Goal: Find specific page/section: Find specific page/section

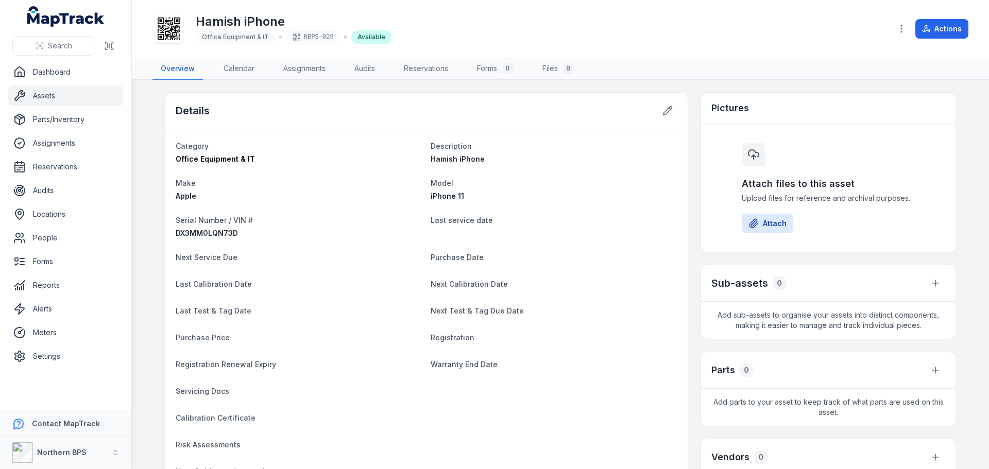
click at [504, 95] on div "Details" at bounding box center [426, 111] width 522 height 37
click at [46, 96] on link "Assets" at bounding box center [65, 96] width 115 height 21
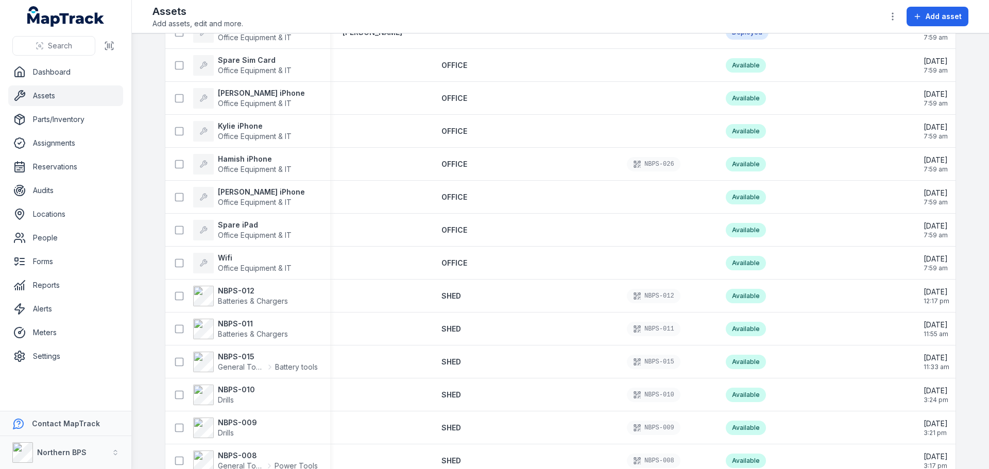
scroll to position [1288, 0]
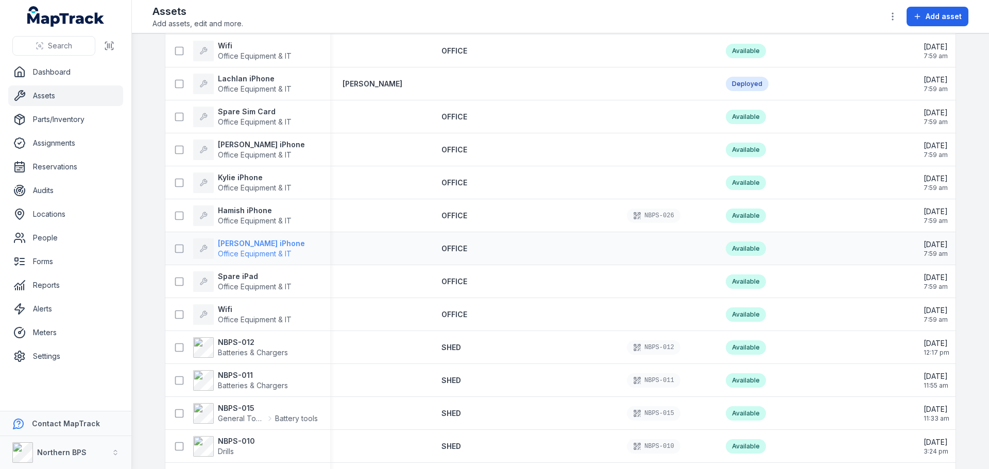
click at [255, 244] on strong "[PERSON_NAME] iPhone" at bounding box center [261, 244] width 87 height 10
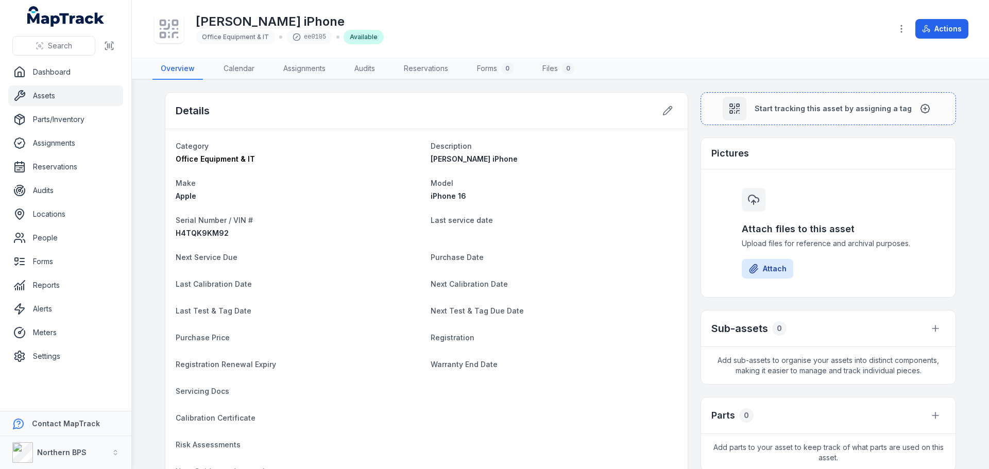
click at [182, 29] on div at bounding box center [169, 28] width 29 height 29
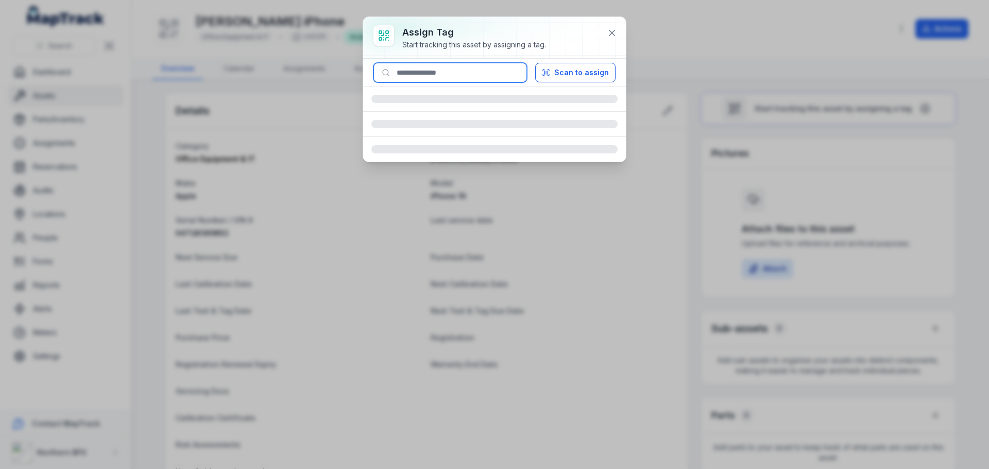
click at [445, 68] on input at bounding box center [451, 73] width 154 height 20
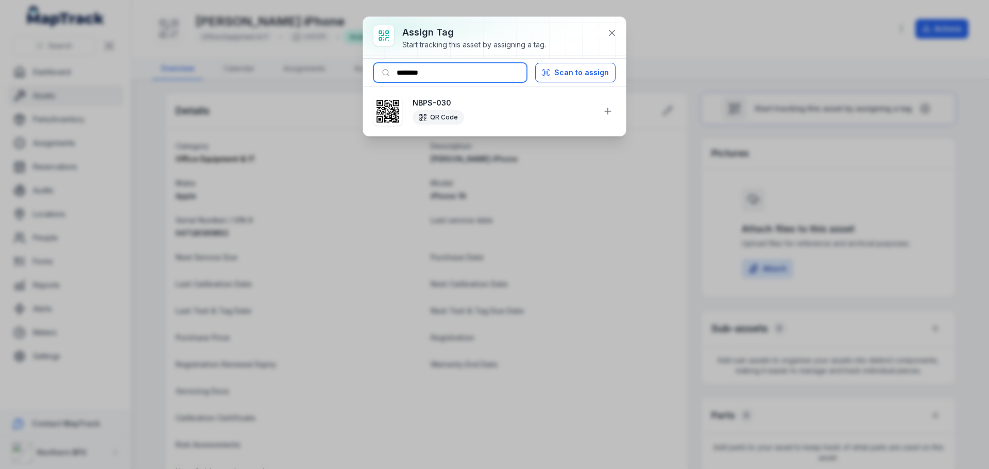
type input "********"
click at [610, 112] on icon at bounding box center [608, 111] width 10 height 10
